Goal: Navigation & Orientation: Find specific page/section

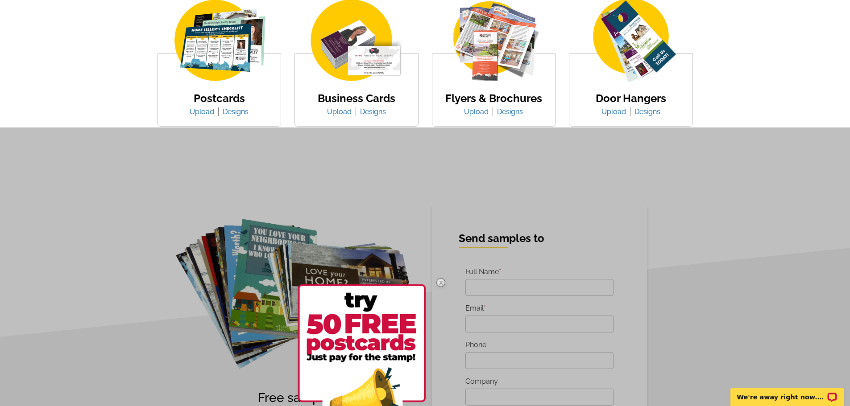
scroll to position [153, 0]
click at [234, 114] on link "Designs" at bounding box center [236, 112] width 26 height 8
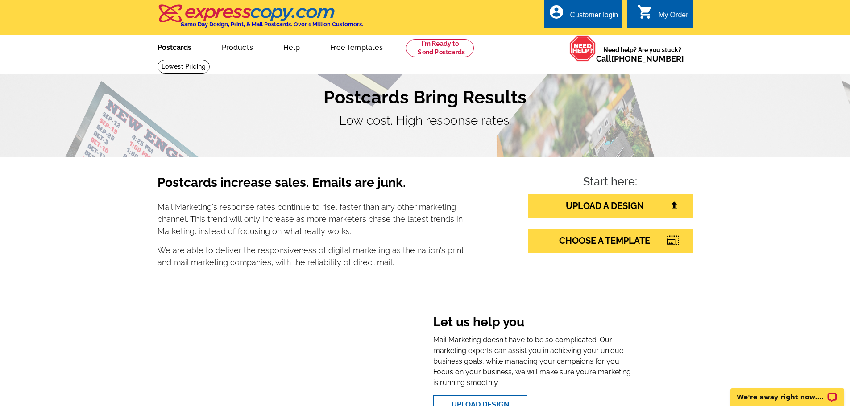
click at [174, 49] on link "Postcards" at bounding box center [174, 46] width 62 height 21
